Goal: Find specific page/section: Find specific page/section

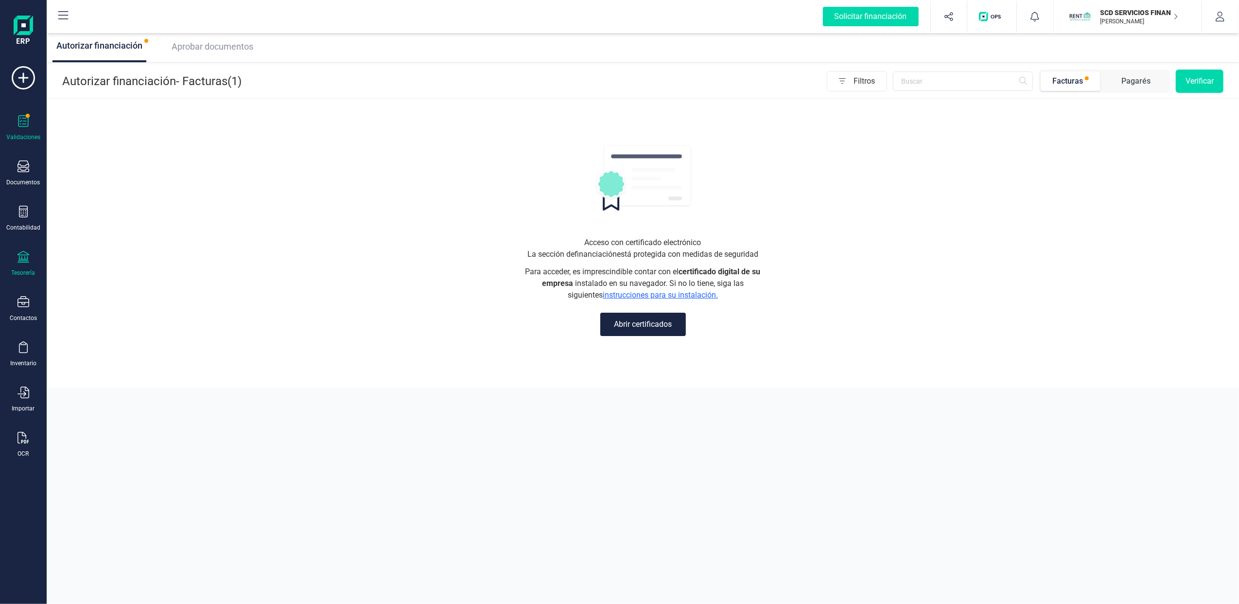
click at [21, 256] on icon at bounding box center [24, 257] width 12 height 12
click at [123, 168] on span "Cuentas bancarias" at bounding box center [119, 166] width 86 height 12
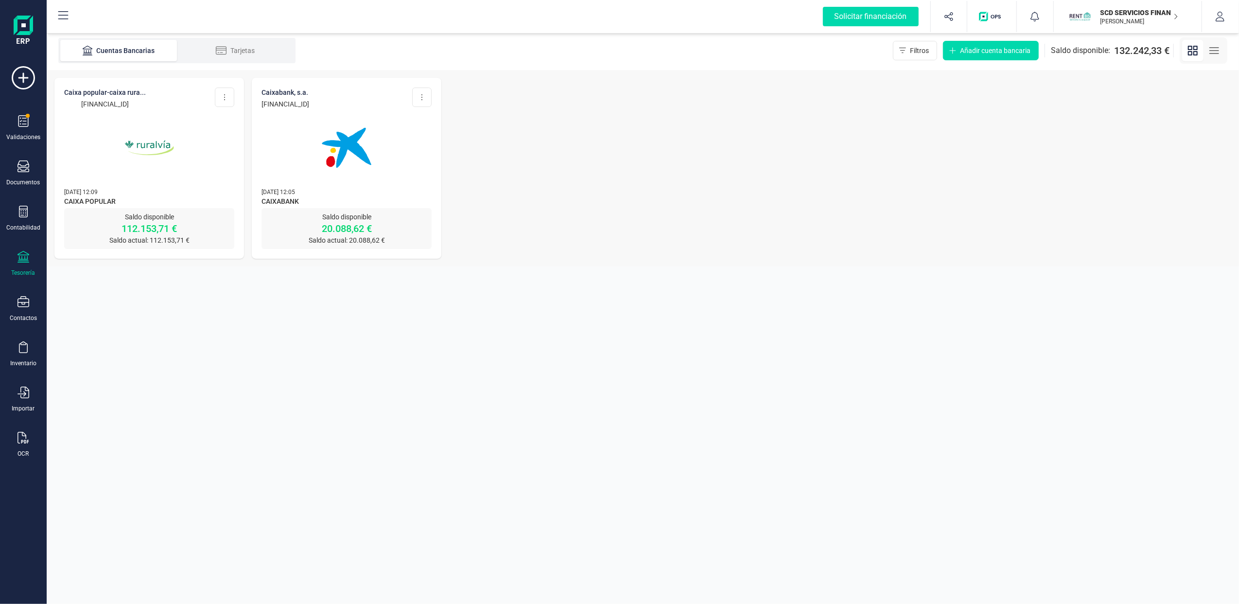
click at [147, 165] on img at bounding box center [149, 148] width 82 height 82
click at [317, 177] on img at bounding box center [347, 148] width 82 height 82
